Goal: Information Seeking & Learning: Learn about a topic

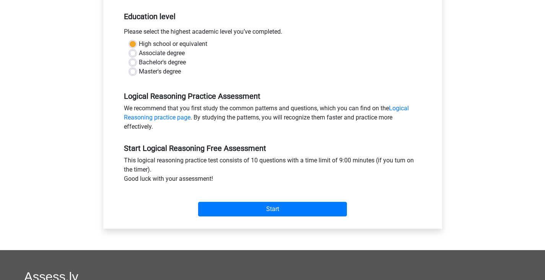
scroll to position [153, 0]
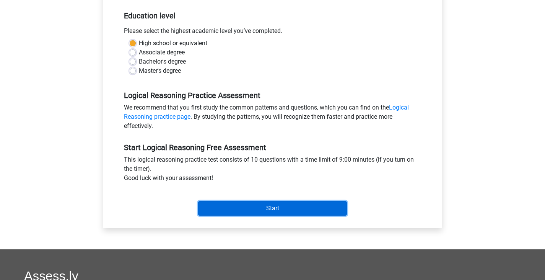
click at [242, 208] on input "Start" at bounding box center [272, 208] width 149 height 15
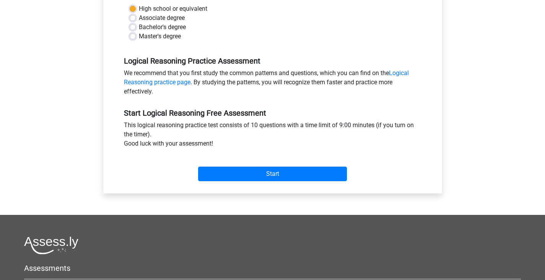
scroll to position [199, 0]
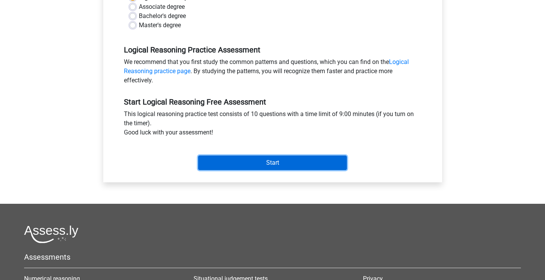
click at [225, 156] on input "Start" at bounding box center [272, 162] width 149 height 15
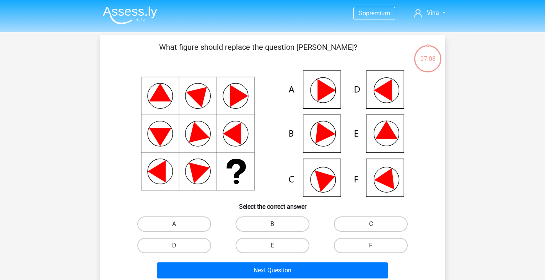
click at [348, 223] on label "C" at bounding box center [371, 223] width 74 height 15
click at [371, 224] on input "C" at bounding box center [373, 226] width 5 height 5
radio input "true"
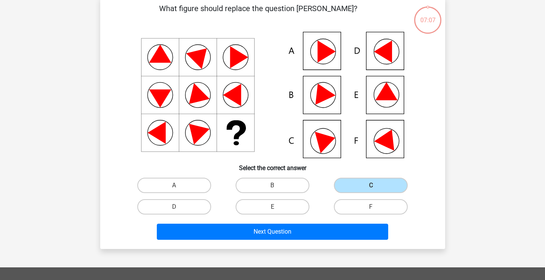
scroll to position [39, 0]
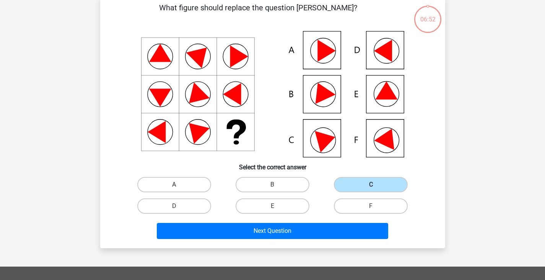
click at [166, 180] on label "A" at bounding box center [174, 184] width 74 height 15
click at [174, 184] on input "A" at bounding box center [176, 186] width 5 height 5
radio input "true"
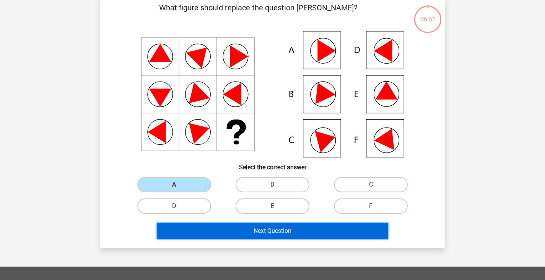
click at [249, 228] on button "Next Question" at bounding box center [272, 231] width 231 height 16
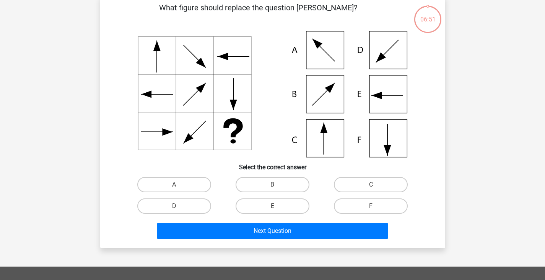
scroll to position [35, 0]
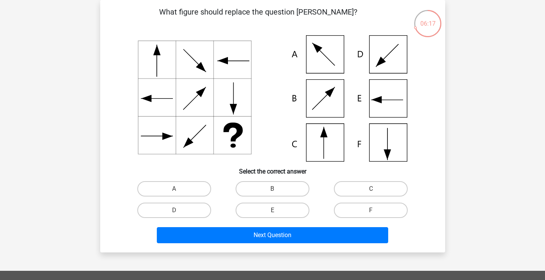
click at [318, 144] on icon at bounding box center [273, 98] width 308 height 126
click at [343, 192] on label "C" at bounding box center [371, 188] width 74 height 15
click at [371, 192] on input "C" at bounding box center [373, 191] width 5 height 5
radio input "true"
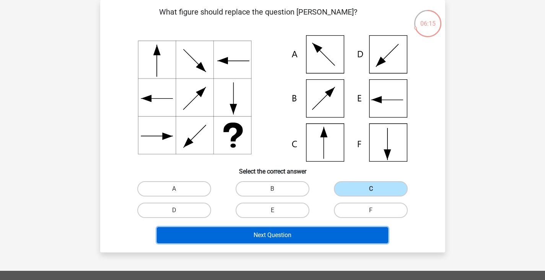
click at [285, 237] on button "Next Question" at bounding box center [272, 235] width 231 height 16
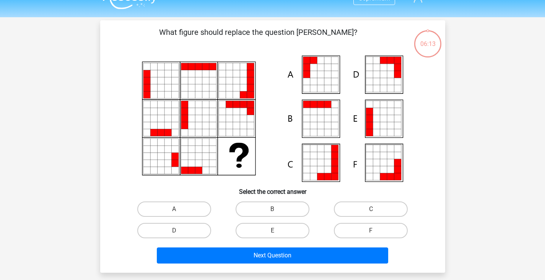
scroll to position [15, 0]
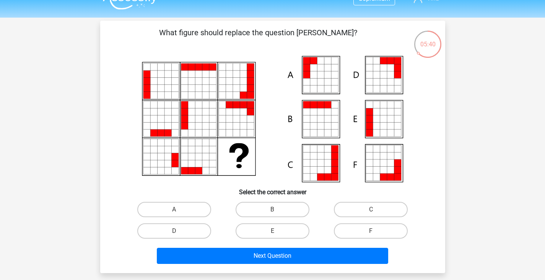
click at [273, 233] on input "E" at bounding box center [274, 233] width 5 height 5
radio input "true"
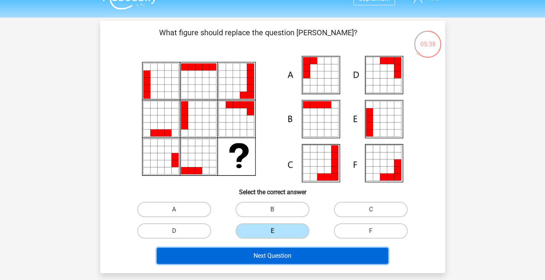
click at [303, 257] on button "Next Question" at bounding box center [272, 255] width 231 height 16
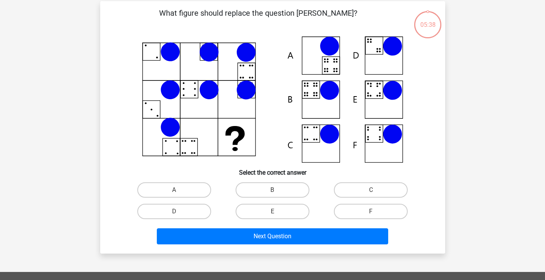
scroll to position [35, 0]
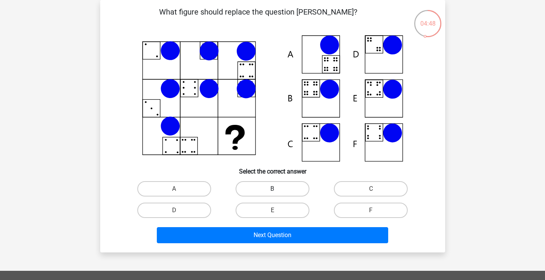
click at [273, 194] on label "B" at bounding box center [273, 188] width 74 height 15
click at [273, 193] on input "B" at bounding box center [274, 191] width 5 height 5
radio input "true"
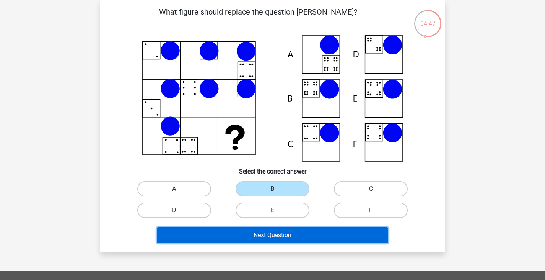
click at [268, 237] on button "Next Question" at bounding box center [272, 235] width 231 height 16
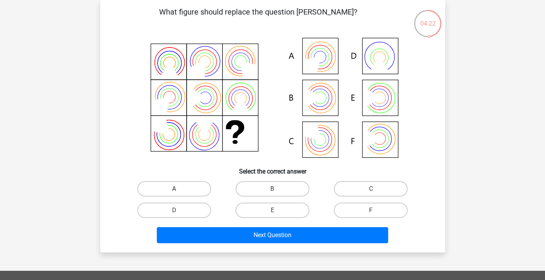
click at [182, 188] on label "A" at bounding box center [174, 188] width 74 height 15
click at [179, 189] on input "A" at bounding box center [176, 191] width 5 height 5
radio input "true"
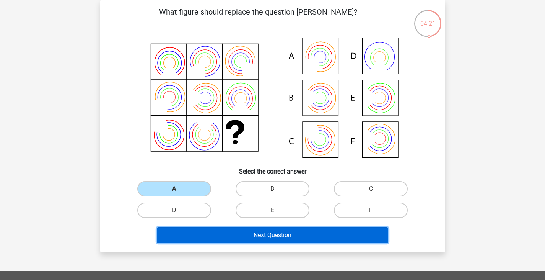
click at [251, 235] on button "Next Question" at bounding box center [272, 235] width 231 height 16
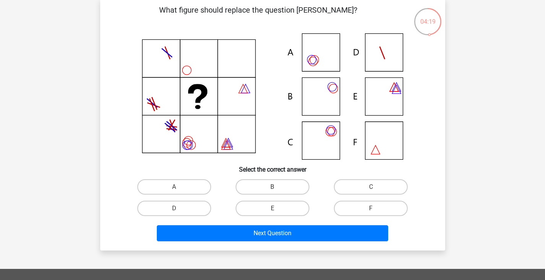
scroll to position [37, 0]
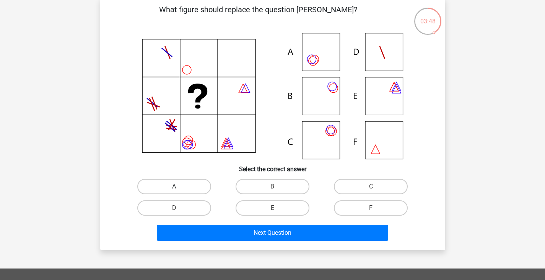
click at [189, 186] on label "A" at bounding box center [174, 186] width 74 height 15
click at [179, 186] on input "A" at bounding box center [176, 188] width 5 height 5
radio input "true"
click at [352, 185] on label "C" at bounding box center [371, 186] width 74 height 15
click at [371, 186] on input "C" at bounding box center [373, 188] width 5 height 5
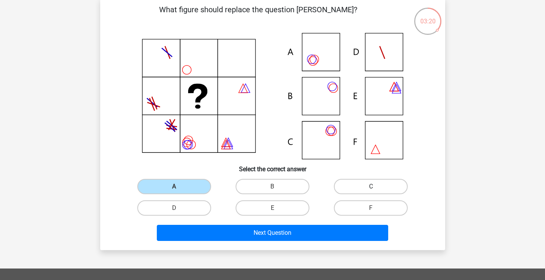
radio input "true"
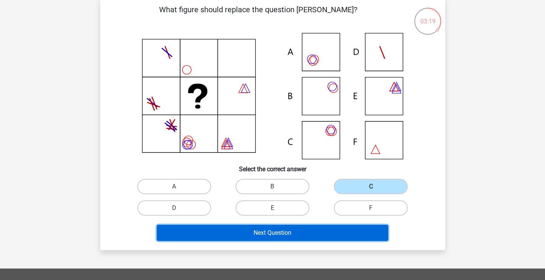
click at [305, 232] on button "Next Question" at bounding box center [272, 232] width 231 height 16
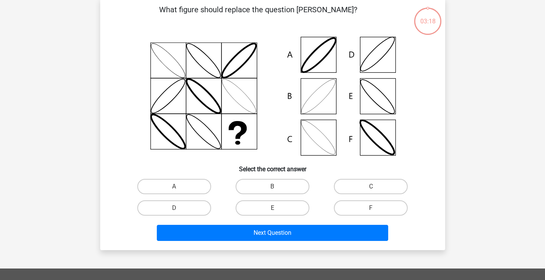
scroll to position [35, 0]
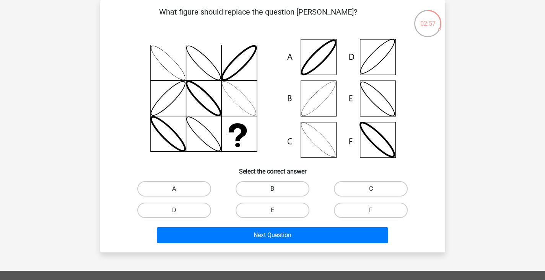
click at [280, 190] on label "B" at bounding box center [273, 188] width 74 height 15
click at [277, 190] on input "B" at bounding box center [274, 191] width 5 height 5
radio input "true"
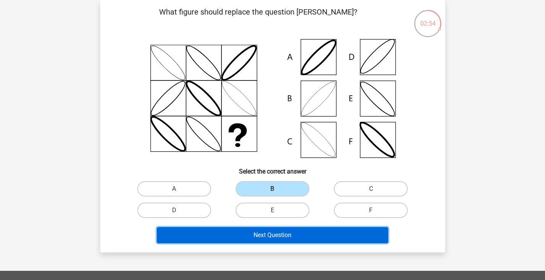
click at [294, 234] on button "Next Question" at bounding box center [272, 235] width 231 height 16
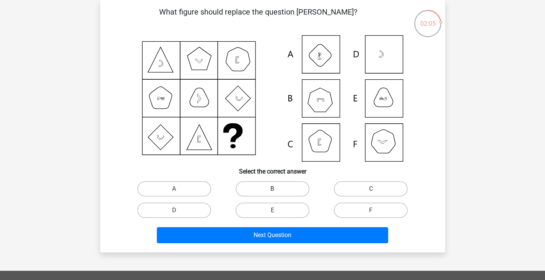
click at [270, 188] on label "B" at bounding box center [273, 188] width 74 height 15
click at [272, 189] on input "B" at bounding box center [274, 191] width 5 height 5
radio input "true"
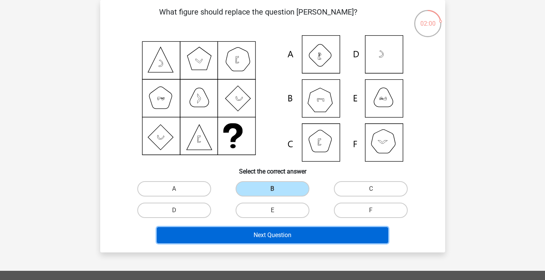
click at [261, 236] on button "Next Question" at bounding box center [272, 235] width 231 height 16
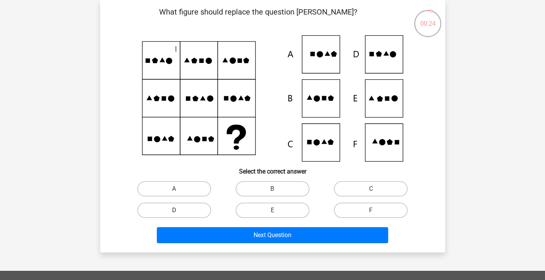
click at [195, 209] on label "D" at bounding box center [174, 209] width 74 height 15
click at [179, 210] on input "D" at bounding box center [176, 212] width 5 height 5
radio input "true"
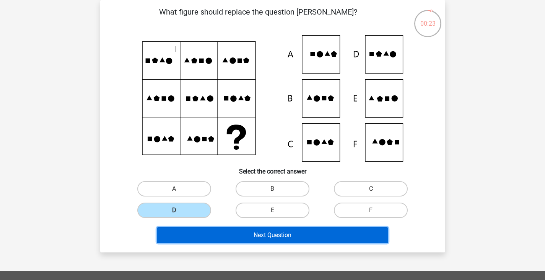
click at [251, 241] on button "Next Question" at bounding box center [272, 235] width 231 height 16
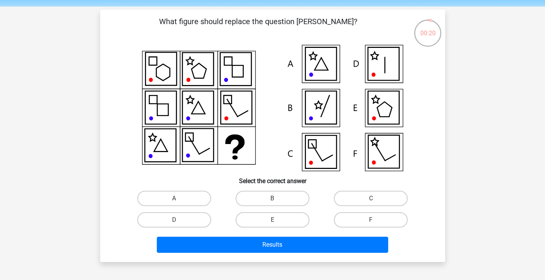
scroll to position [25, 0]
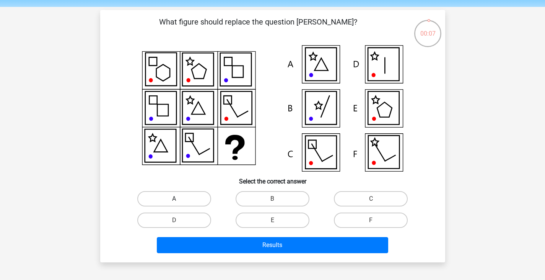
click at [193, 197] on label "A" at bounding box center [174, 198] width 74 height 15
click at [179, 198] on input "A" at bounding box center [176, 200] width 5 height 5
radio input "true"
click at [262, 192] on label "B" at bounding box center [273, 198] width 74 height 15
click at [272, 198] on input "B" at bounding box center [274, 200] width 5 height 5
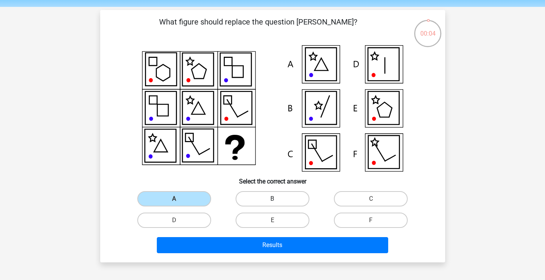
radio input "true"
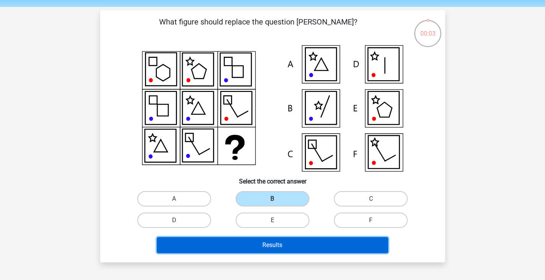
click at [213, 246] on button "Results" at bounding box center [272, 245] width 231 height 16
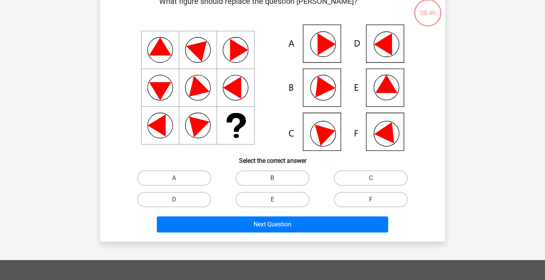
scroll to position [47, 0]
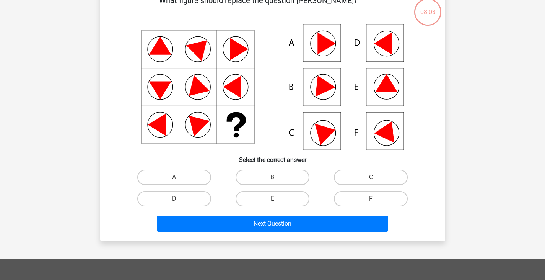
click at [362, 190] on div "F" at bounding box center [371, 198] width 98 height 21
click at [357, 197] on label "F" at bounding box center [371, 198] width 74 height 15
click at [371, 198] on input "F" at bounding box center [373, 200] width 5 height 5
radio input "true"
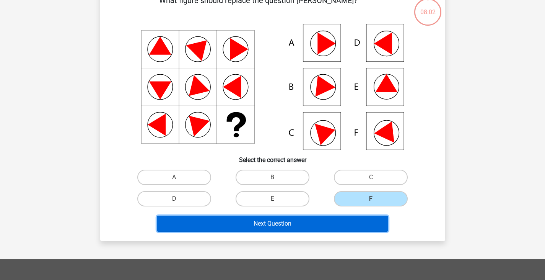
click at [300, 225] on button "Next Question" at bounding box center [272, 223] width 231 height 16
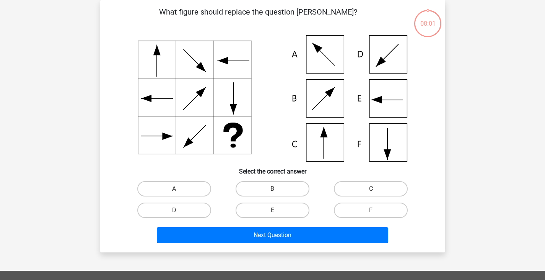
scroll to position [35, 0]
click at [371, 191] on input "C" at bounding box center [373, 191] width 5 height 5
radio input "true"
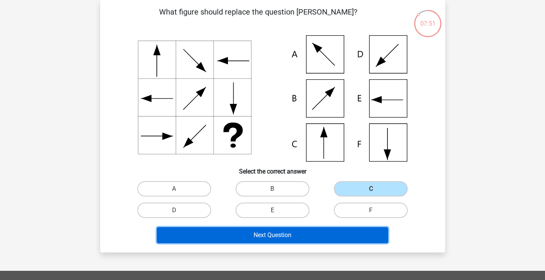
click at [294, 230] on button "Next Question" at bounding box center [272, 235] width 231 height 16
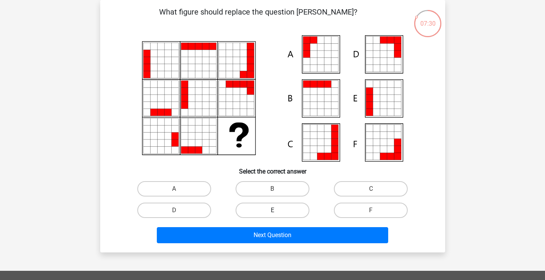
click at [267, 206] on label "E" at bounding box center [273, 209] width 74 height 15
click at [272, 210] on input "E" at bounding box center [274, 212] width 5 height 5
radio input "true"
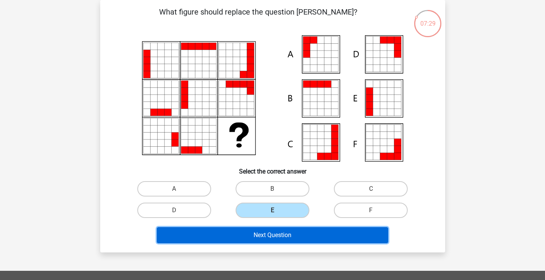
click at [273, 233] on button "Next Question" at bounding box center [272, 235] width 231 height 16
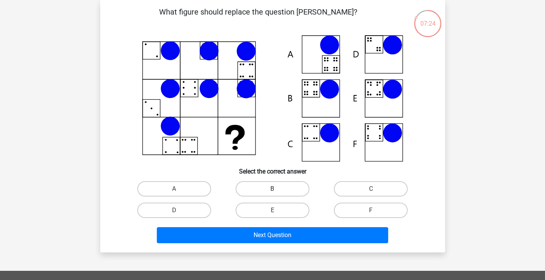
click at [268, 185] on label "B" at bounding box center [273, 188] width 74 height 15
click at [272, 189] on input "B" at bounding box center [274, 191] width 5 height 5
radio input "true"
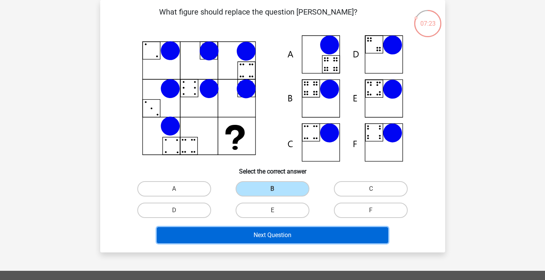
click at [273, 231] on button "Next Question" at bounding box center [272, 235] width 231 height 16
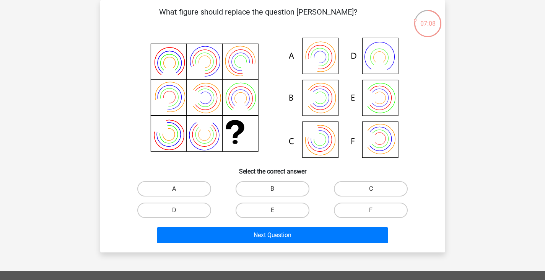
click at [174, 189] on input "A" at bounding box center [176, 191] width 5 height 5
radio input "true"
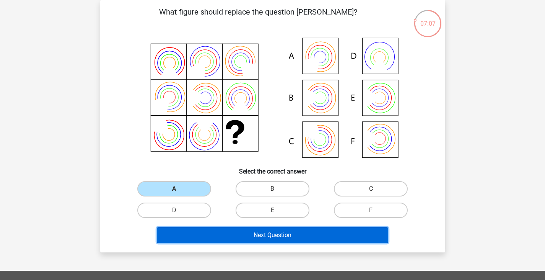
click at [251, 234] on button "Next Question" at bounding box center [272, 235] width 231 height 16
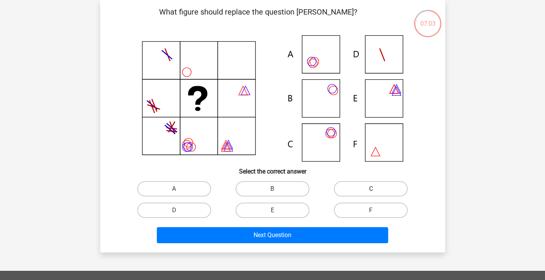
click at [381, 185] on label "C" at bounding box center [371, 188] width 74 height 15
click at [376, 189] on input "C" at bounding box center [373, 191] width 5 height 5
radio input "true"
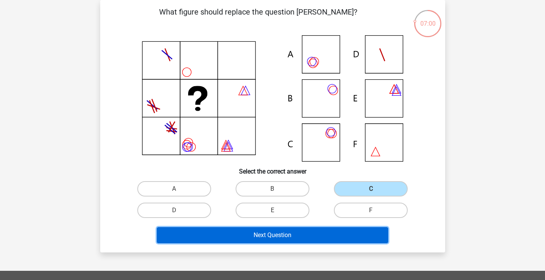
click at [271, 235] on button "Next Question" at bounding box center [272, 235] width 231 height 16
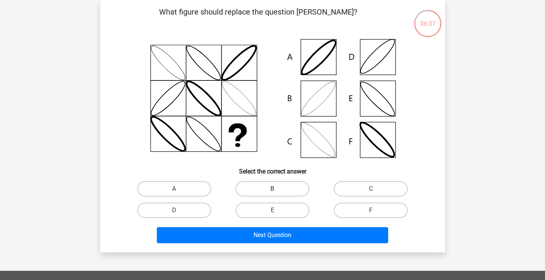
click at [262, 193] on label "B" at bounding box center [273, 188] width 74 height 15
click at [272, 193] on input "B" at bounding box center [274, 191] width 5 height 5
radio input "true"
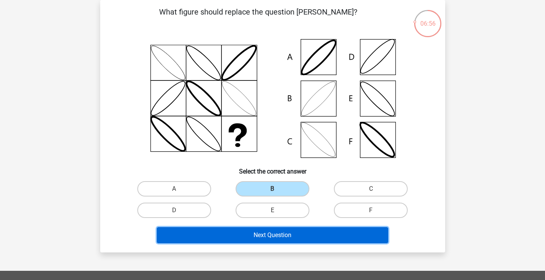
click at [263, 231] on button "Next Question" at bounding box center [272, 235] width 231 height 16
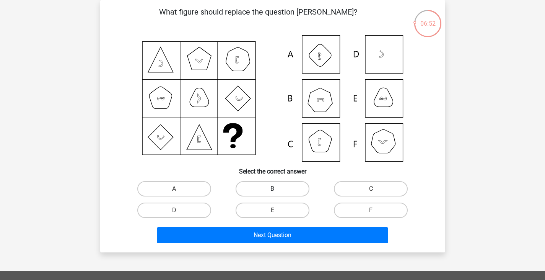
click at [270, 187] on label "B" at bounding box center [273, 188] width 74 height 15
click at [272, 189] on input "B" at bounding box center [274, 191] width 5 height 5
radio input "true"
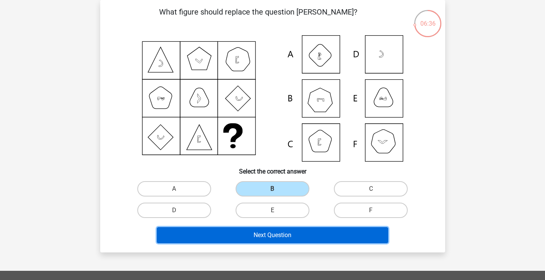
click at [272, 234] on button "Next Question" at bounding box center [272, 235] width 231 height 16
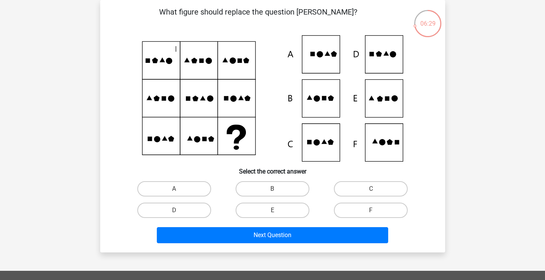
click at [177, 213] on input "D" at bounding box center [176, 212] width 5 height 5
radio input "true"
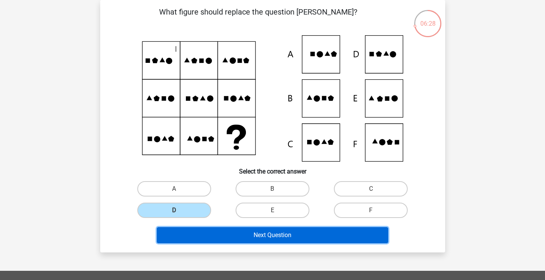
click at [257, 236] on button "Next Question" at bounding box center [272, 235] width 231 height 16
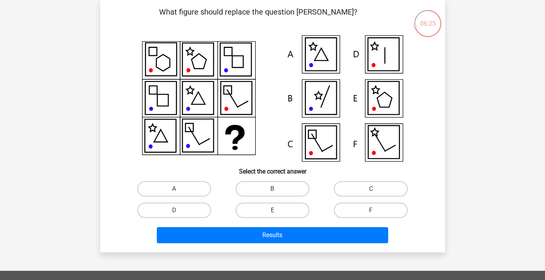
click at [277, 180] on div "B" at bounding box center [272, 188] width 98 height 21
click at [273, 188] on label "B" at bounding box center [273, 188] width 74 height 15
click at [273, 189] on input "B" at bounding box center [274, 191] width 5 height 5
radio input "true"
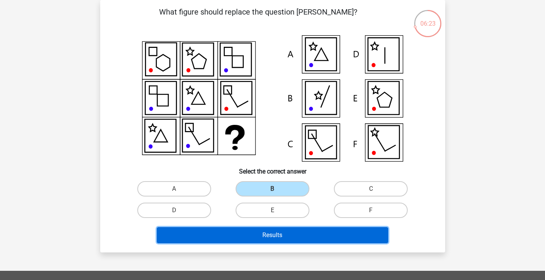
click at [244, 240] on button "Results" at bounding box center [272, 235] width 231 height 16
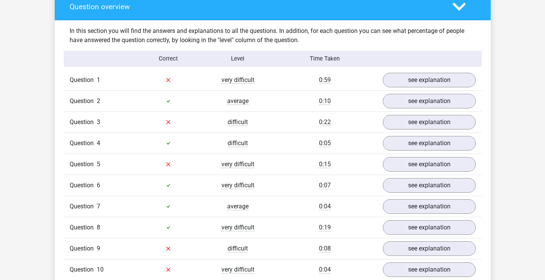
scroll to position [574, 0]
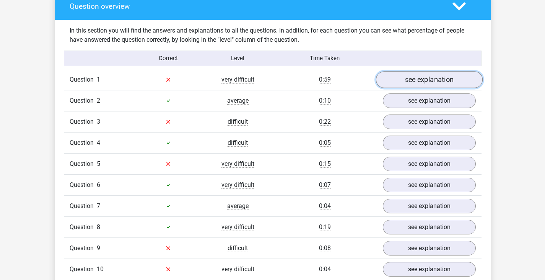
click at [410, 83] on link "see explanation" at bounding box center [428, 79] width 107 height 17
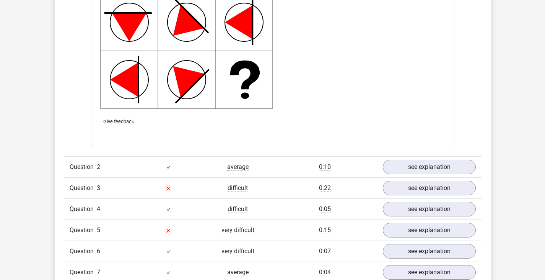
scroll to position [1004, 0]
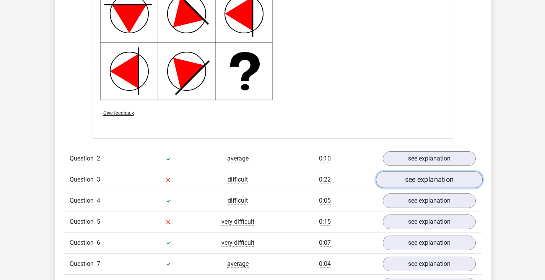
click at [418, 181] on link "see explanation" at bounding box center [428, 179] width 107 height 17
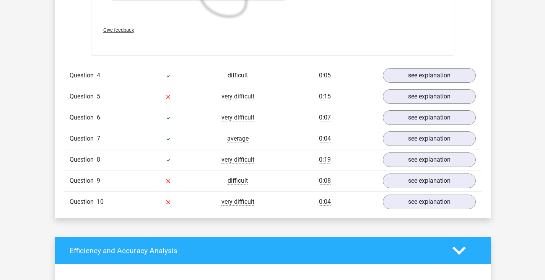
scroll to position [1668, 0]
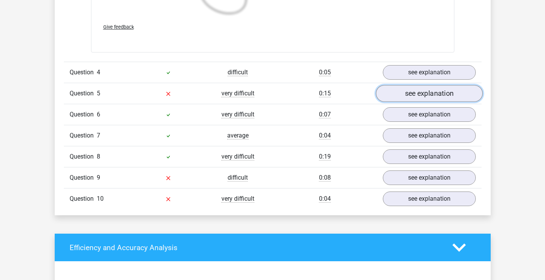
click at [407, 93] on link "see explanation" at bounding box center [428, 93] width 107 height 17
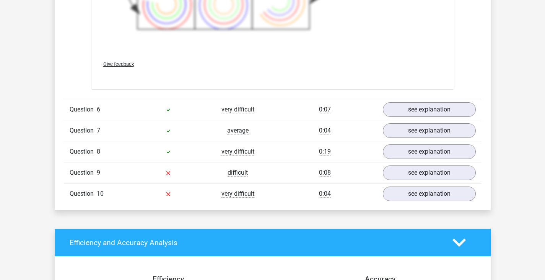
scroll to position [2186, 0]
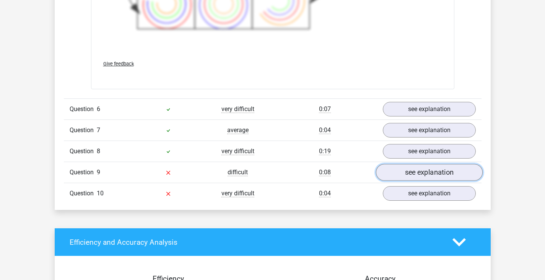
click at [416, 175] on link "see explanation" at bounding box center [428, 172] width 107 height 17
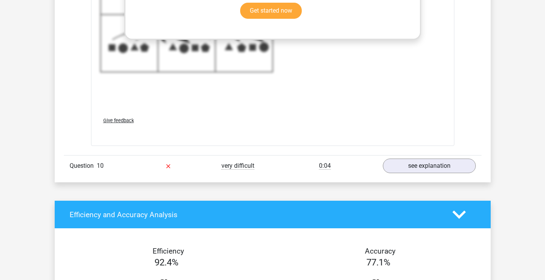
scroll to position [2728, 0]
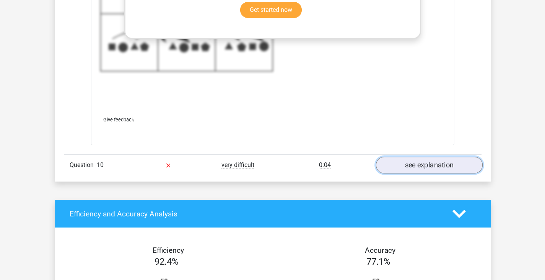
click at [420, 167] on link "see explanation" at bounding box center [428, 165] width 107 height 17
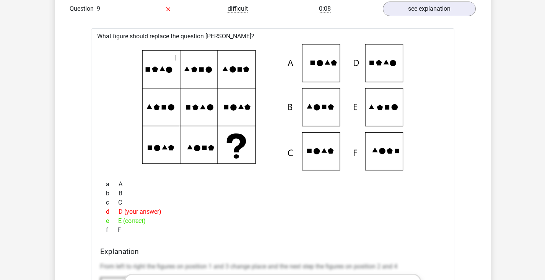
scroll to position [2340, 0]
